Goal: Navigation & Orientation: Find specific page/section

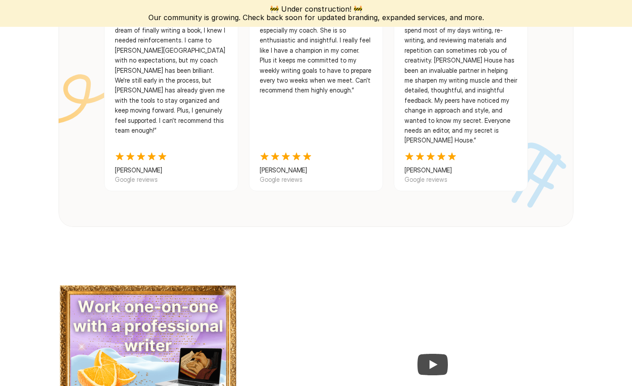
scroll to position [1198, 0]
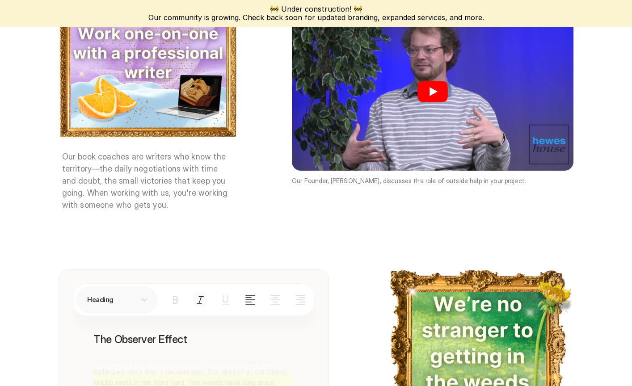
click at [436, 85] on icon "Play" at bounding box center [432, 91] width 30 height 21
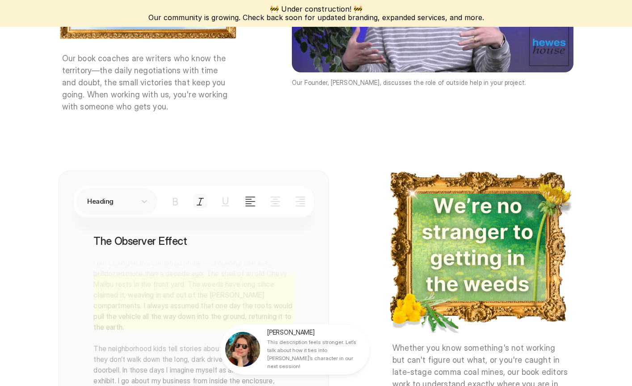
scroll to position [0, 0]
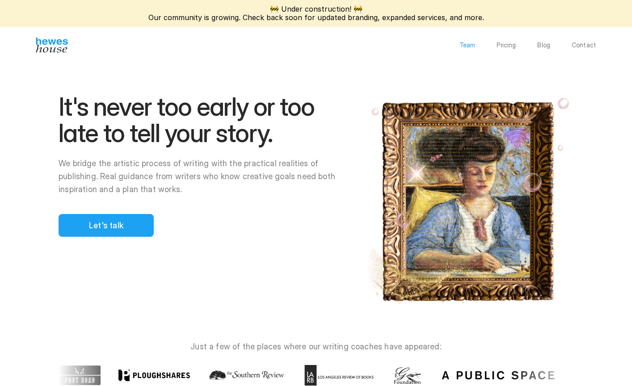
click at [465, 45] on p "Team" at bounding box center [467, 45] width 16 height 6
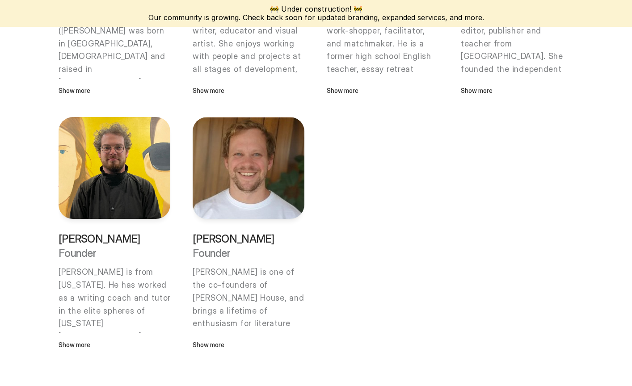
scroll to position [804, 0]
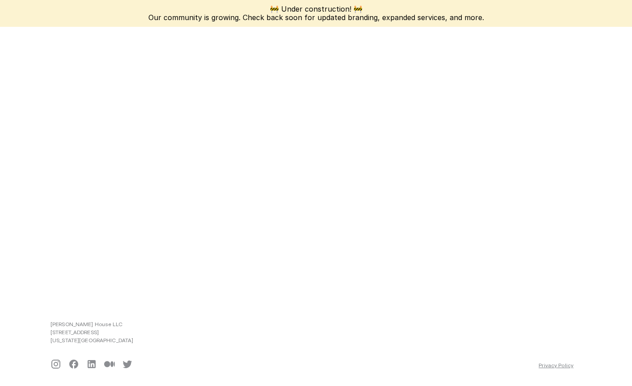
scroll to position [160, 0]
